Goal: Task Accomplishment & Management: Manage account settings

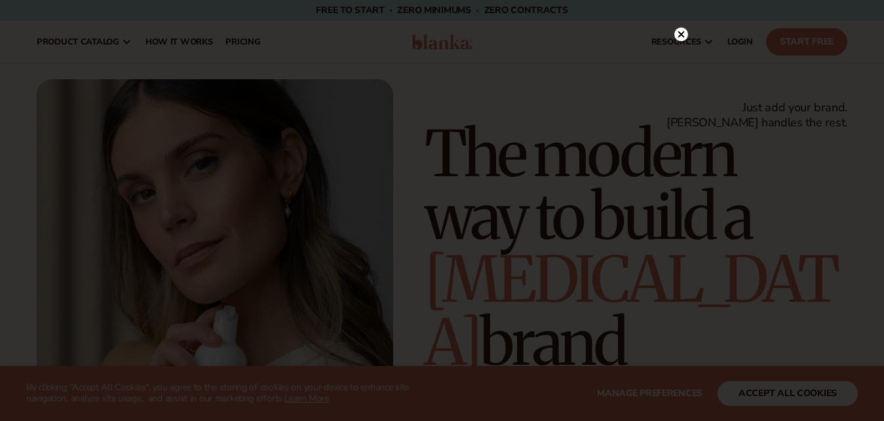
click at [685, 35] on circle at bounding box center [681, 35] width 14 height 14
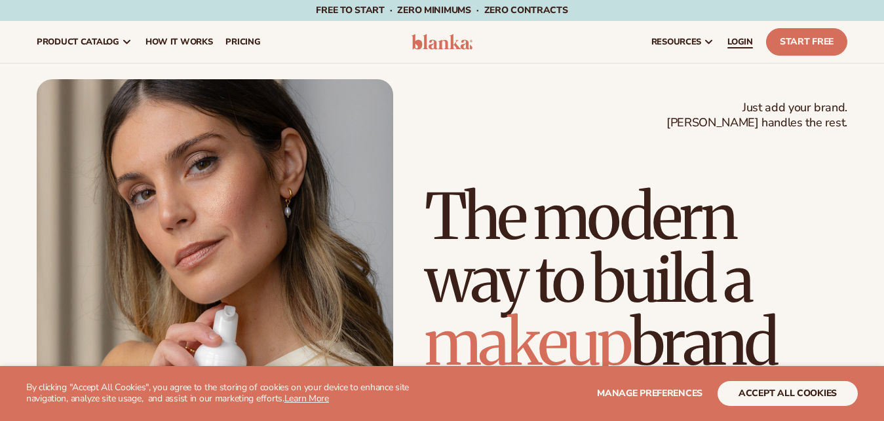
click at [742, 42] on span "LOGIN" at bounding box center [740, 42] width 26 height 10
click at [775, 394] on button "accept all cookies" at bounding box center [788, 393] width 140 height 25
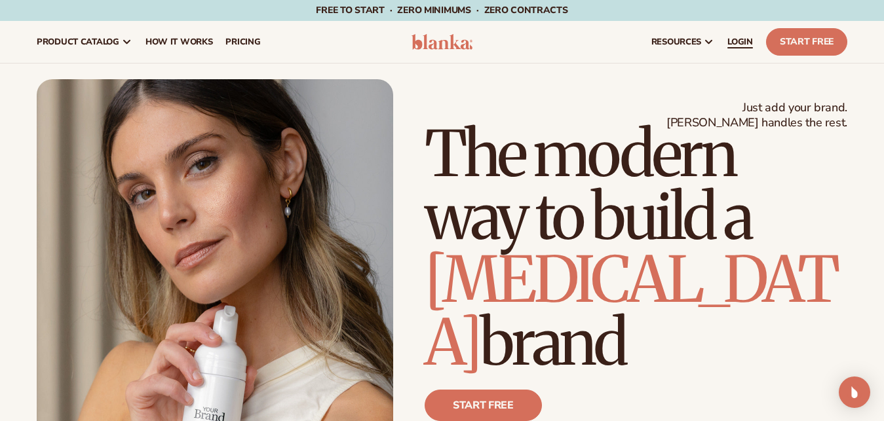
click at [737, 39] on span "LOGIN" at bounding box center [740, 42] width 26 height 10
